Goal: Transaction & Acquisition: Download file/media

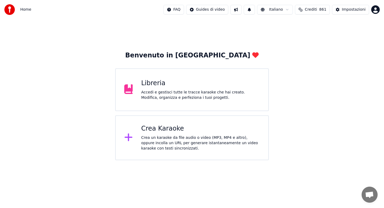
click at [179, 99] on div "Accedi e gestisci tutte le tracce karaoke che hai creato. Modifica, organizza e…" at bounding box center [200, 95] width 119 height 11
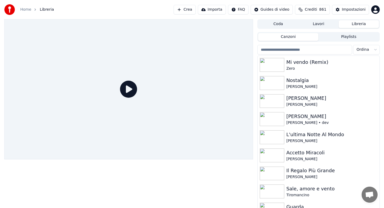
click at [309, 50] on input "search" at bounding box center [304, 50] width 95 height 10
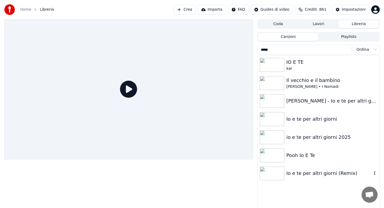
type input "****"
click at [304, 179] on div "Io e te per altri giorni (Remix)" at bounding box center [318, 173] width 122 height 18
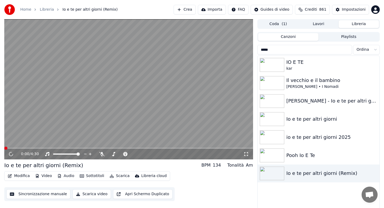
click at [46, 148] on span at bounding box center [128, 147] width 249 height 1
click at [60, 147] on span at bounding box center [128, 147] width 249 height 1
click at [12, 153] on icon at bounding box center [11, 153] width 3 height 3
click at [66, 177] on button "Audio" at bounding box center [65, 175] width 21 height 7
click at [44, 109] on video at bounding box center [128, 89] width 249 height 140
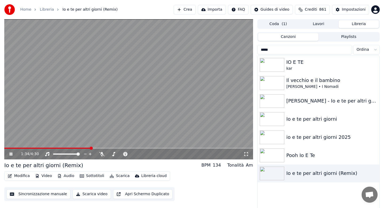
click at [90, 147] on span at bounding box center [128, 147] width 249 height 1
click at [64, 147] on span at bounding box center [51, 147] width 95 height 1
click at [105, 148] on div "1:14 / 4:30" at bounding box center [128, 153] width 249 height 11
click at [105, 147] on span at bounding box center [128, 147] width 249 height 1
click at [93, 148] on span at bounding box center [56, 147] width 104 height 1
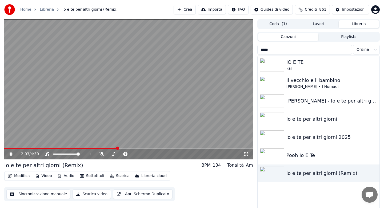
click at [119, 175] on button "Scarica" at bounding box center [119, 175] width 24 height 7
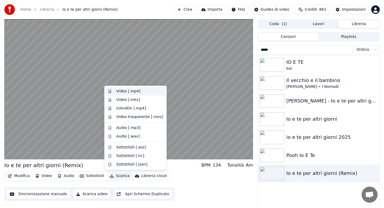
click at [130, 90] on div "Video [.mp4]" at bounding box center [128, 90] width 24 height 5
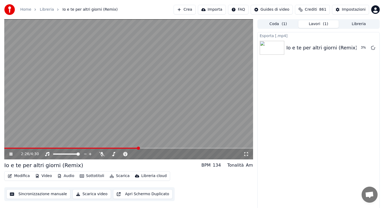
click at [101, 156] on icon at bounding box center [101, 154] width 5 height 4
click at [101, 156] on icon at bounding box center [101, 154] width 3 height 4
click at [13, 154] on icon at bounding box center [15, 154] width 13 height 4
click at [372, 48] on icon at bounding box center [373, 47] width 4 height 4
click at [63, 174] on button "Audio" at bounding box center [65, 175] width 21 height 7
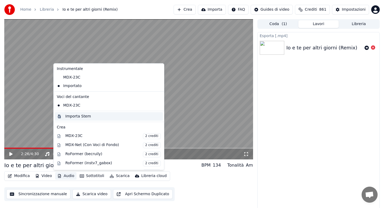
click at [75, 114] on div "Importa Stem" at bounding box center [78, 116] width 26 height 5
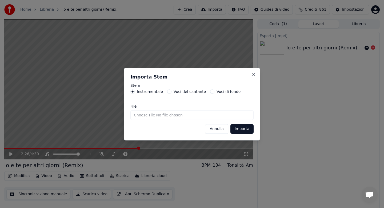
click at [236, 127] on button "Importa" at bounding box center [241, 129] width 23 height 10
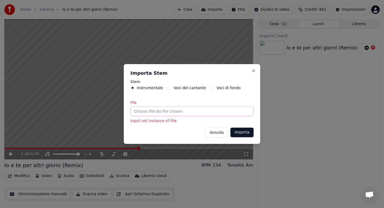
click at [139, 110] on input "File" at bounding box center [191, 111] width 123 height 10
type input "**********"
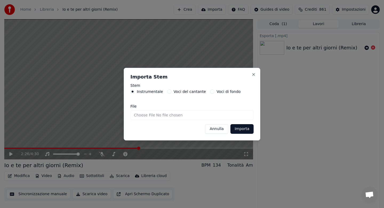
click at [241, 129] on button "Importa" at bounding box center [241, 129] width 23 height 10
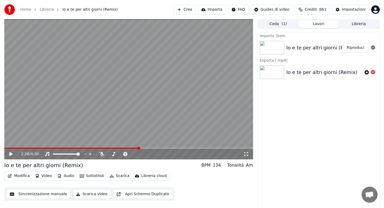
click at [9, 153] on icon at bounding box center [15, 154] width 13 height 4
click at [10, 152] on icon at bounding box center [11, 153] width 3 height 3
click at [10, 152] on icon at bounding box center [10, 154] width 3 height 4
click at [68, 176] on button "Audio" at bounding box center [65, 175] width 21 height 7
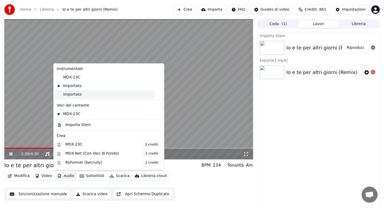
click at [72, 95] on div "Importato" at bounding box center [105, 94] width 100 height 9
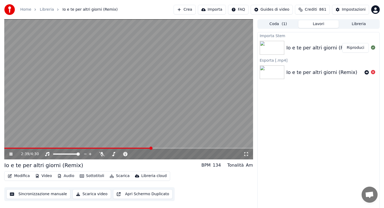
click at [67, 176] on button "Audio" at bounding box center [65, 175] width 21 height 7
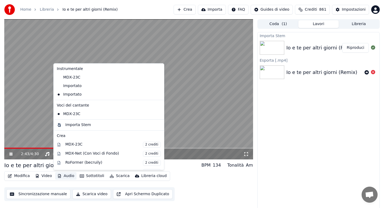
click at [46, 120] on video at bounding box center [128, 89] width 249 height 140
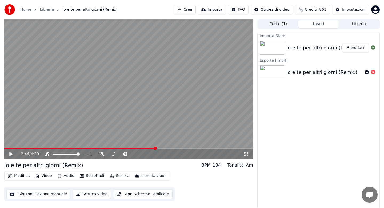
click at [24, 148] on span at bounding box center [79, 147] width 151 height 1
click at [11, 153] on icon at bounding box center [10, 154] width 3 height 4
click at [50, 147] on span at bounding box center [128, 147] width 249 height 1
click at [102, 154] on icon at bounding box center [101, 154] width 5 height 4
click at [102, 154] on icon at bounding box center [101, 154] width 3 height 4
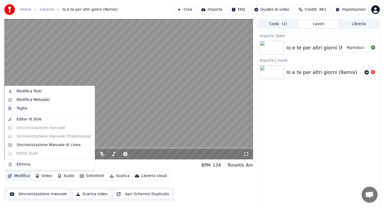
click at [23, 176] on button "Modifica" at bounding box center [19, 175] width 26 height 7
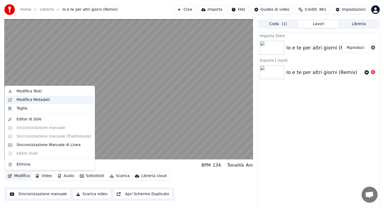
click at [38, 100] on div "Modifica Metadati" at bounding box center [33, 99] width 33 height 5
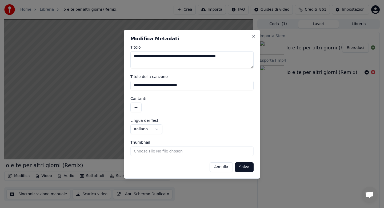
drag, startPoint x: 194, startPoint y: 57, endPoint x: 240, endPoint y: 58, distance: 45.3
click at [240, 58] on textarea "**********" at bounding box center [191, 59] width 123 height 17
type textarea "**********"
click at [243, 165] on button "Salva" at bounding box center [244, 167] width 19 height 10
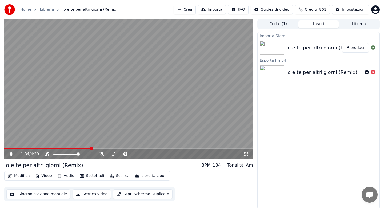
click at [12, 153] on icon at bounding box center [11, 153] width 3 height 3
click at [11, 155] on icon at bounding box center [15, 154] width 13 height 4
click at [120, 177] on button "Scarica" at bounding box center [119, 175] width 24 height 7
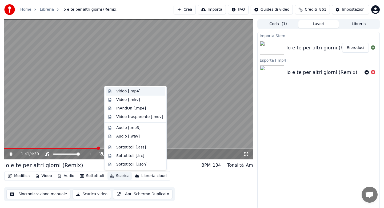
click at [126, 91] on div "Video [.mp4]" at bounding box center [128, 90] width 24 height 5
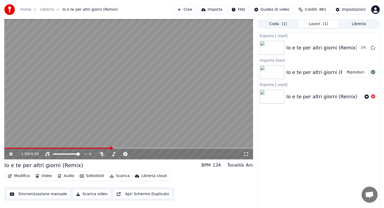
click at [11, 153] on icon at bounding box center [11, 153] width 3 height 3
click at [354, 23] on button "Libreria" at bounding box center [358, 24] width 40 height 8
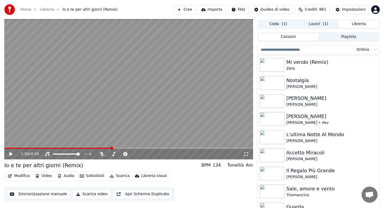
click at [280, 50] on input "search" at bounding box center [304, 50] width 95 height 10
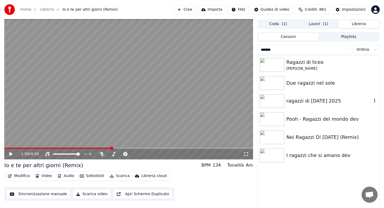
type input "*******"
click at [301, 102] on div "ragazzi di [DATE] 2025" at bounding box center [329, 100] width 86 height 7
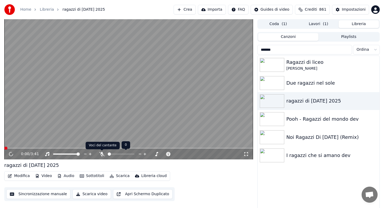
click at [102, 153] on icon at bounding box center [101, 154] width 5 height 4
click at [27, 148] on span at bounding box center [128, 147] width 249 height 1
click at [67, 176] on button "Audio" at bounding box center [65, 175] width 21 height 7
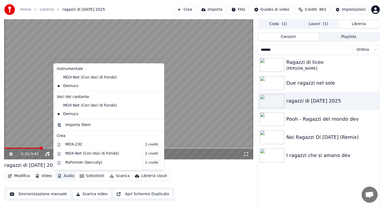
click at [41, 124] on video at bounding box center [128, 89] width 249 height 140
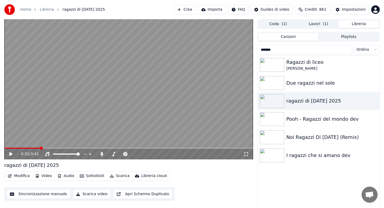
click at [68, 147] on span at bounding box center [128, 147] width 249 height 1
click at [9, 154] on icon at bounding box center [15, 154] width 13 height 4
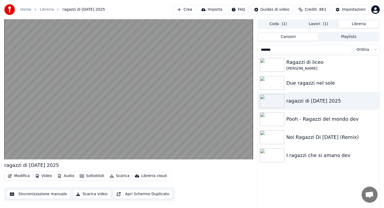
click at [118, 175] on button "Scarica" at bounding box center [119, 175] width 24 height 7
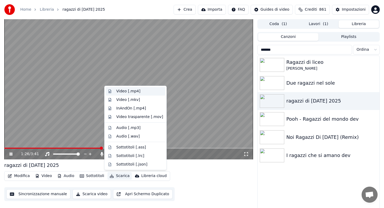
click at [123, 92] on div "Video [.mp4]" at bounding box center [128, 90] width 24 height 5
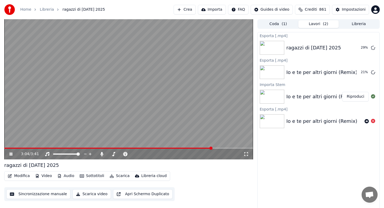
click at [10, 153] on icon at bounding box center [11, 153] width 3 height 3
